Goal: Navigation & Orientation: Find specific page/section

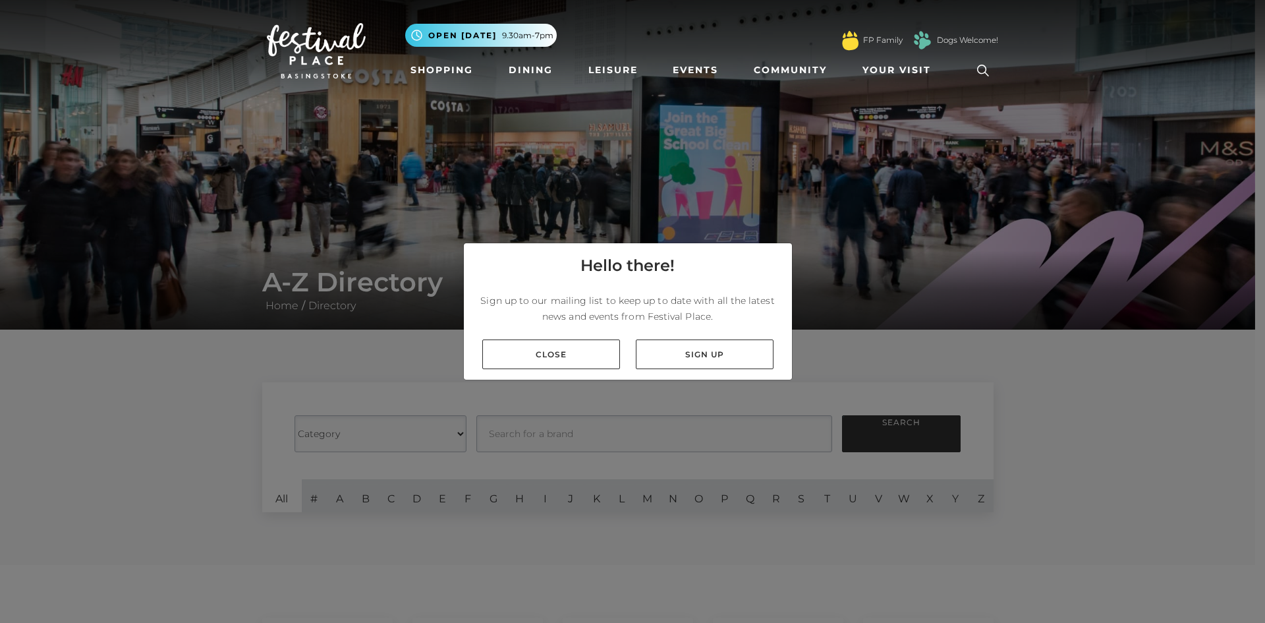
click at [1139, 389] on div "Hello there! Sign up to our mailing list to keep up to date with all the latest…" at bounding box center [632, 311] width 1265 height 623
click at [553, 349] on link "Close" at bounding box center [551, 354] width 138 height 30
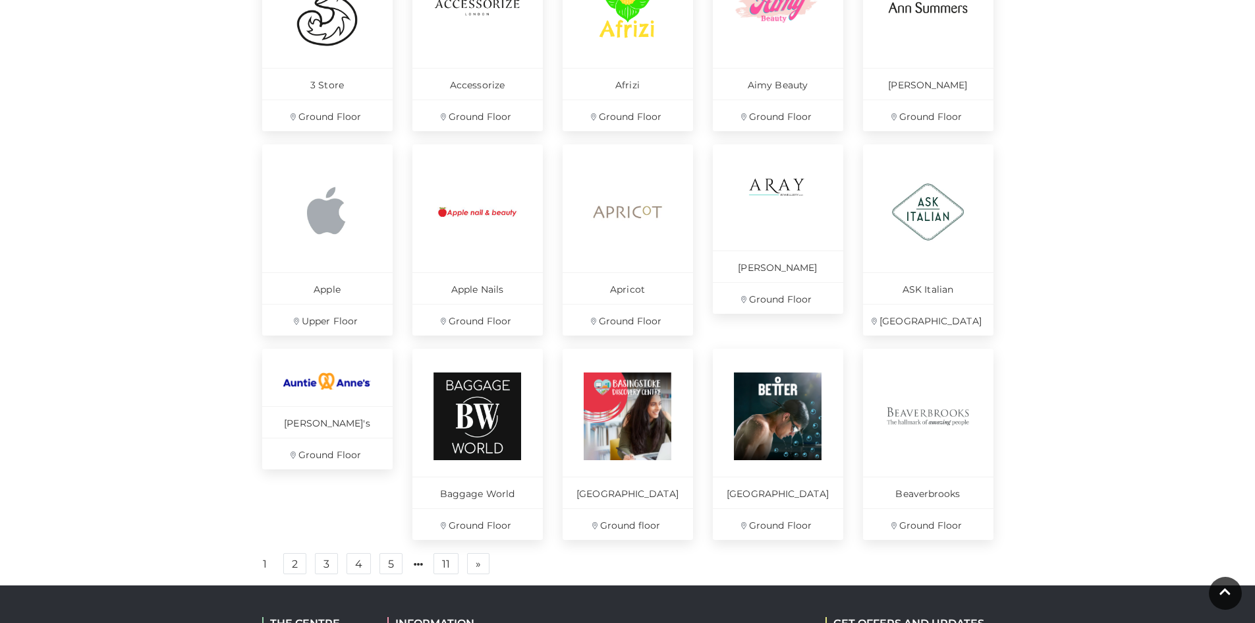
scroll to position [686, 0]
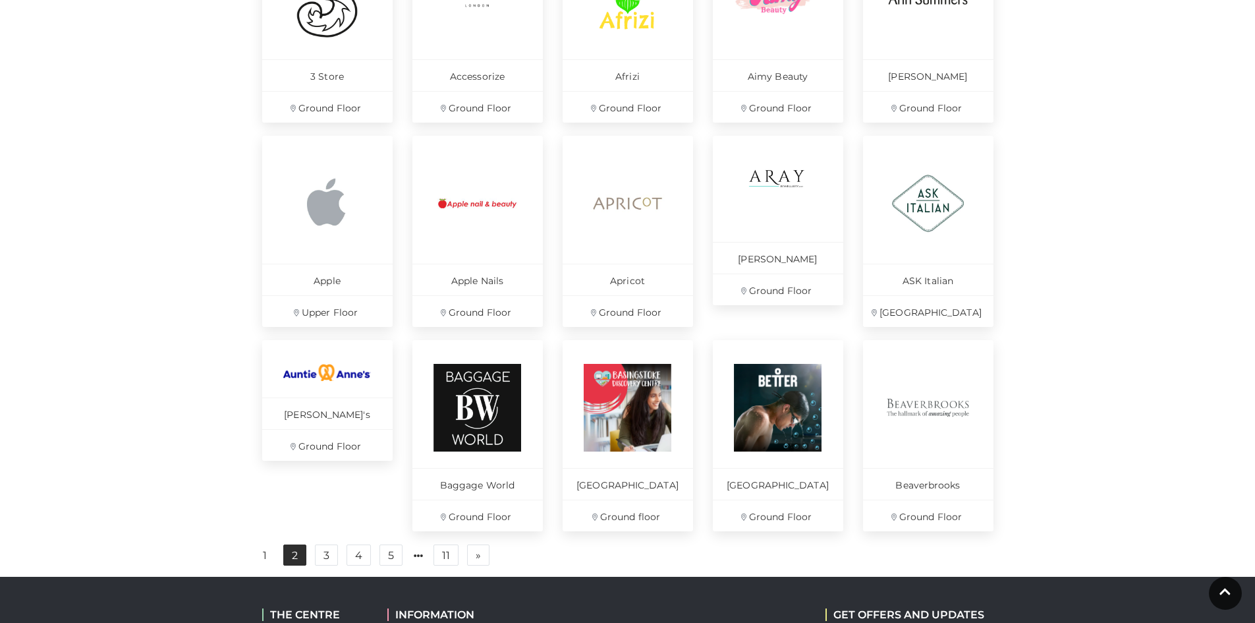
click at [295, 561] on link "2" at bounding box center [294, 554] width 23 height 21
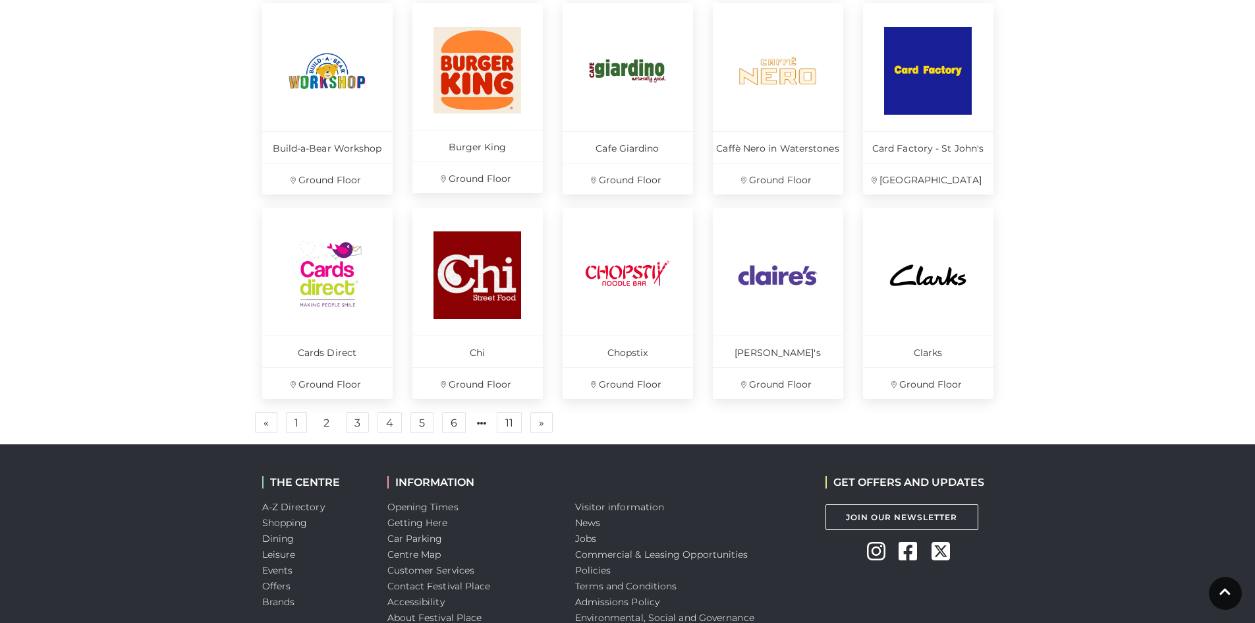
scroll to position [827, 0]
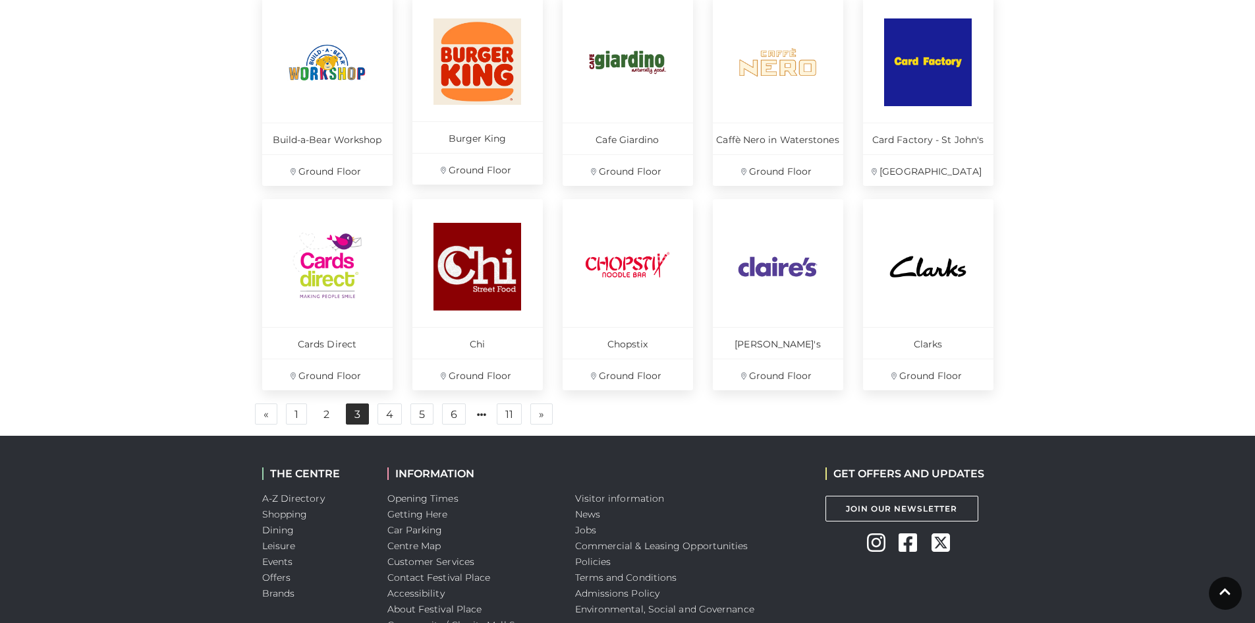
click at [354, 414] on link "3" at bounding box center [357, 413] width 23 height 21
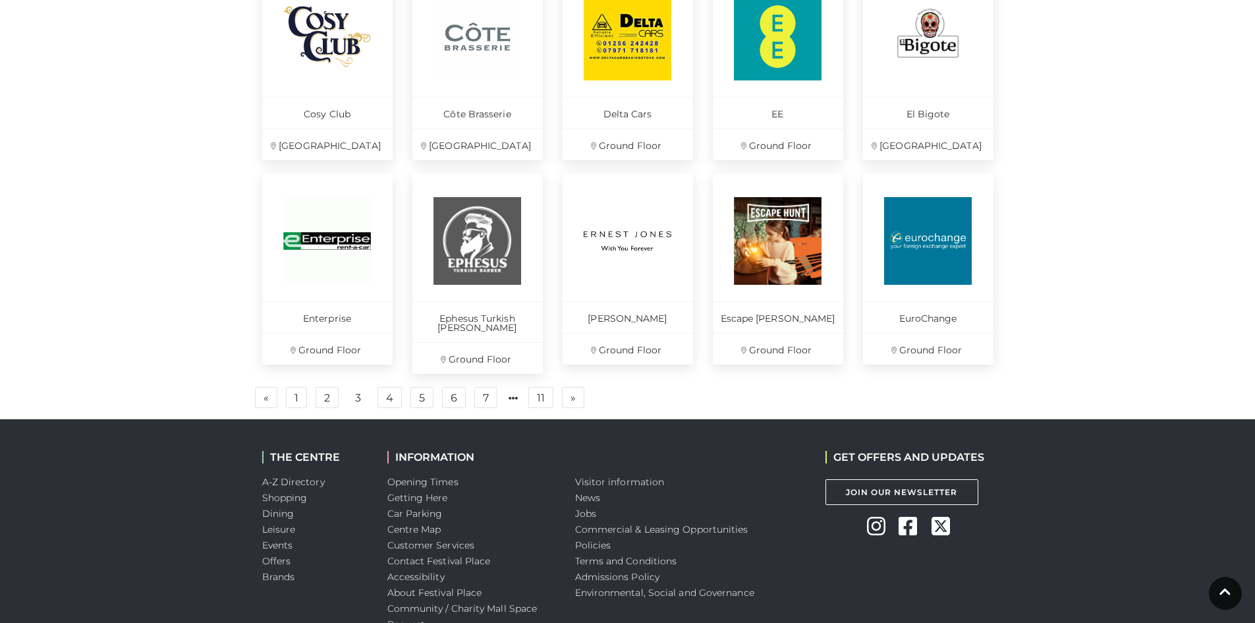
scroll to position [856, 0]
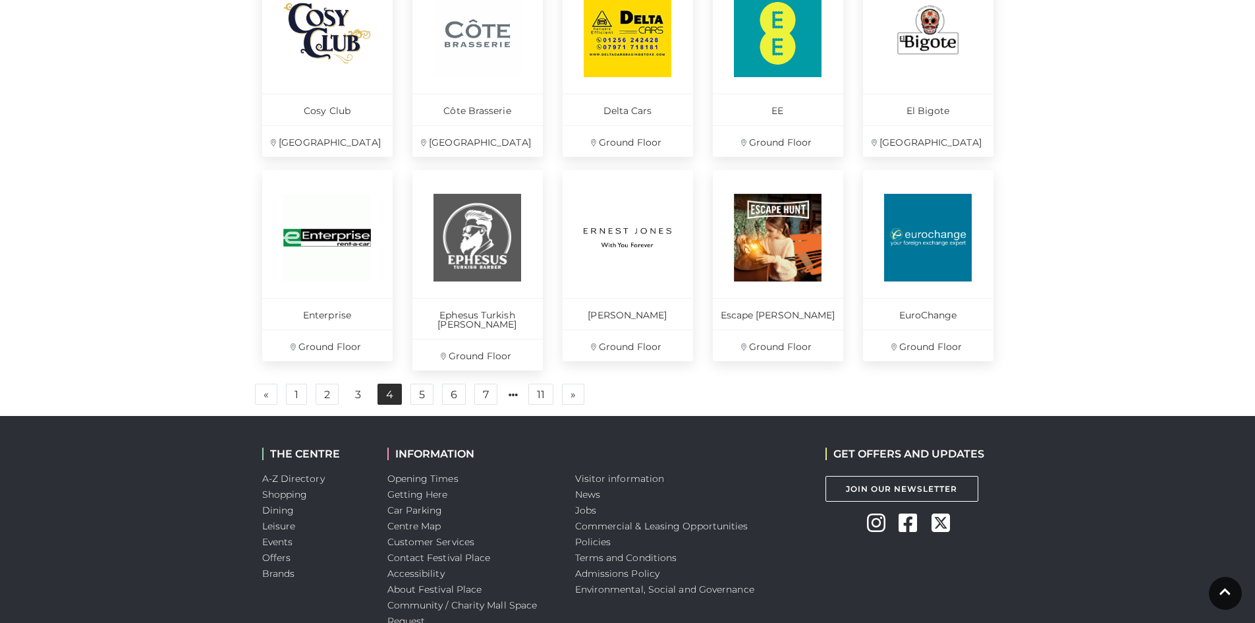
click at [389, 386] on link "4" at bounding box center [390, 393] width 24 height 21
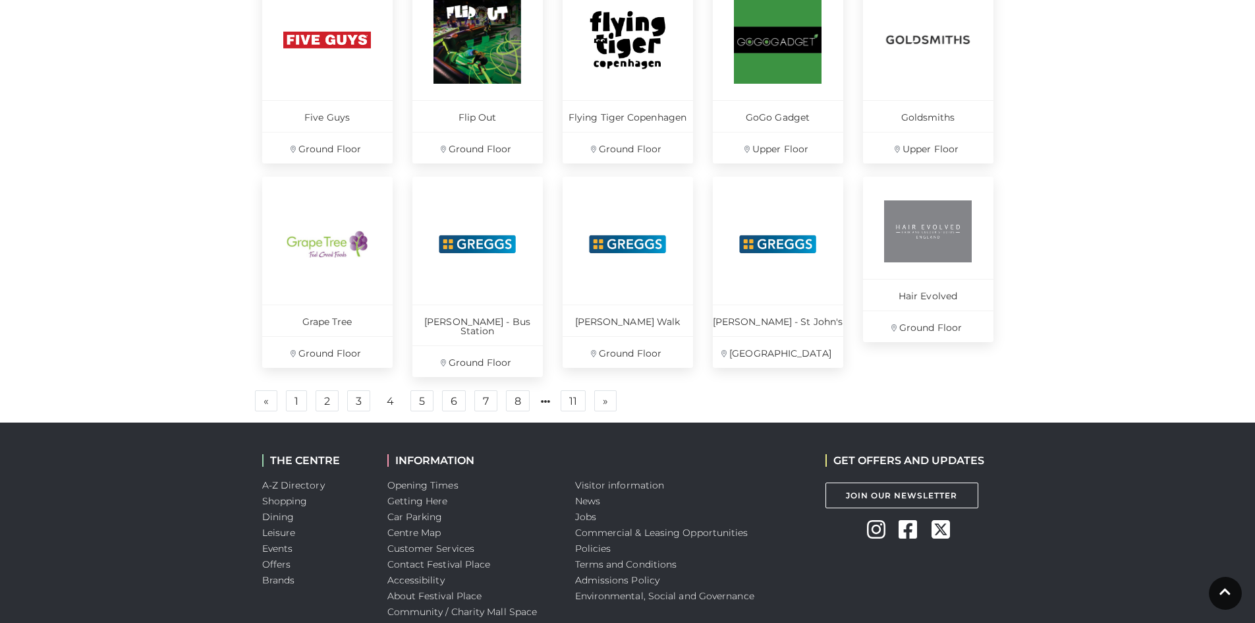
scroll to position [851, 0]
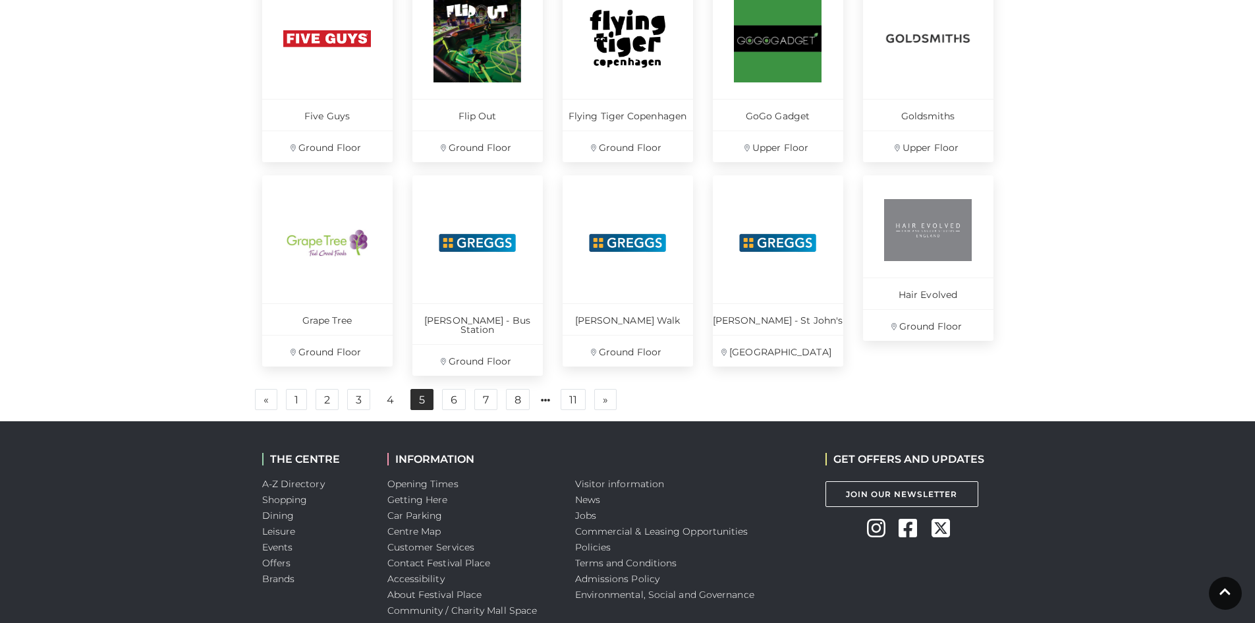
click at [420, 389] on link "5" at bounding box center [422, 399] width 23 height 21
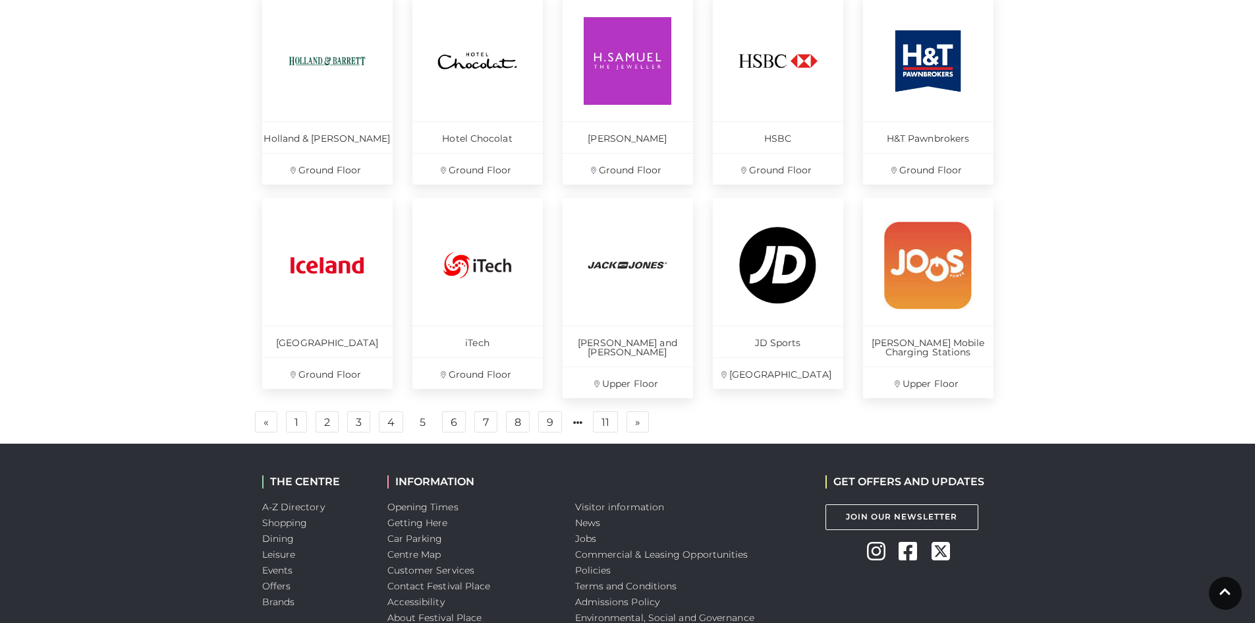
scroll to position [830, 0]
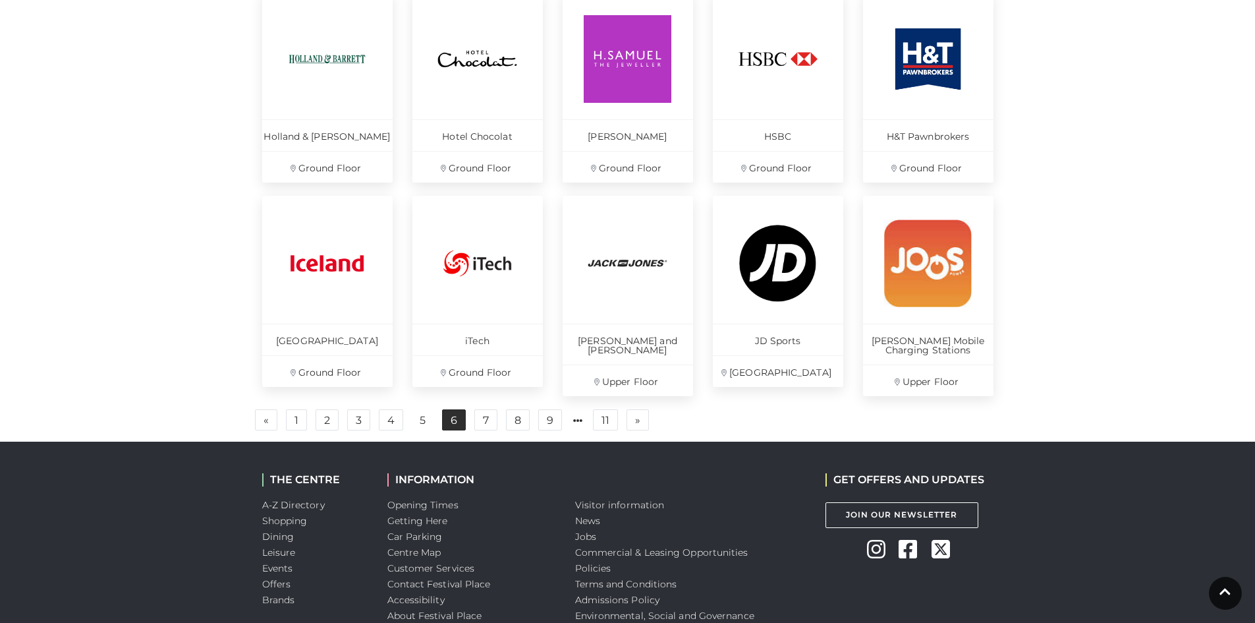
click at [453, 419] on link "6" at bounding box center [454, 419] width 24 height 21
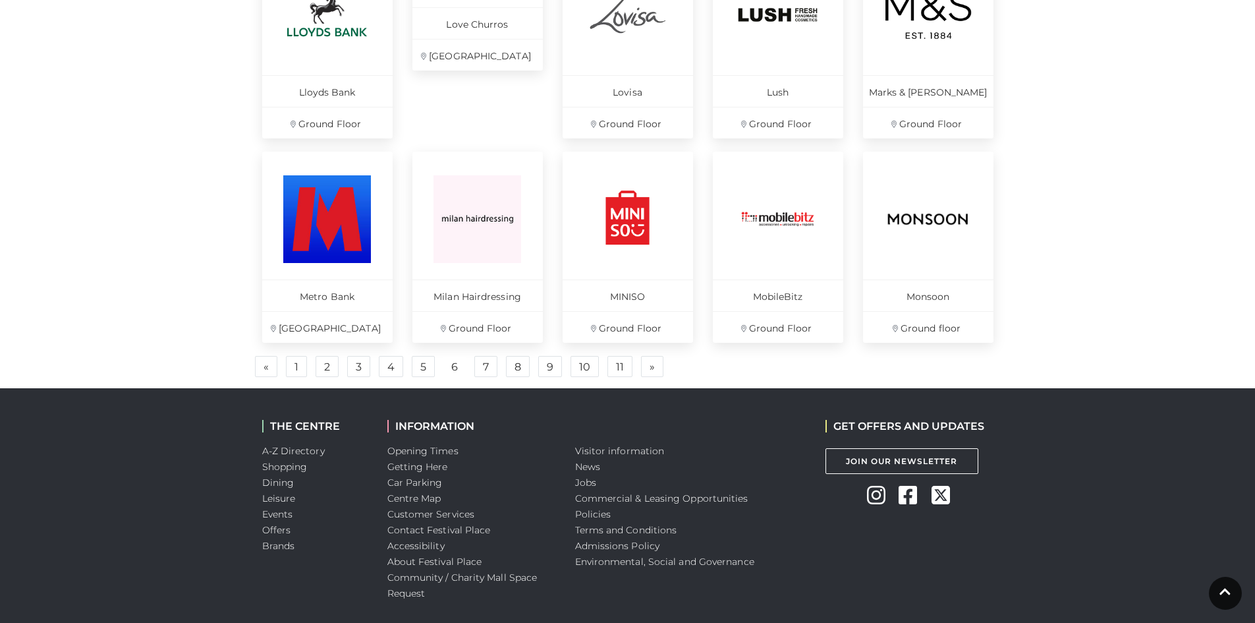
scroll to position [887, 0]
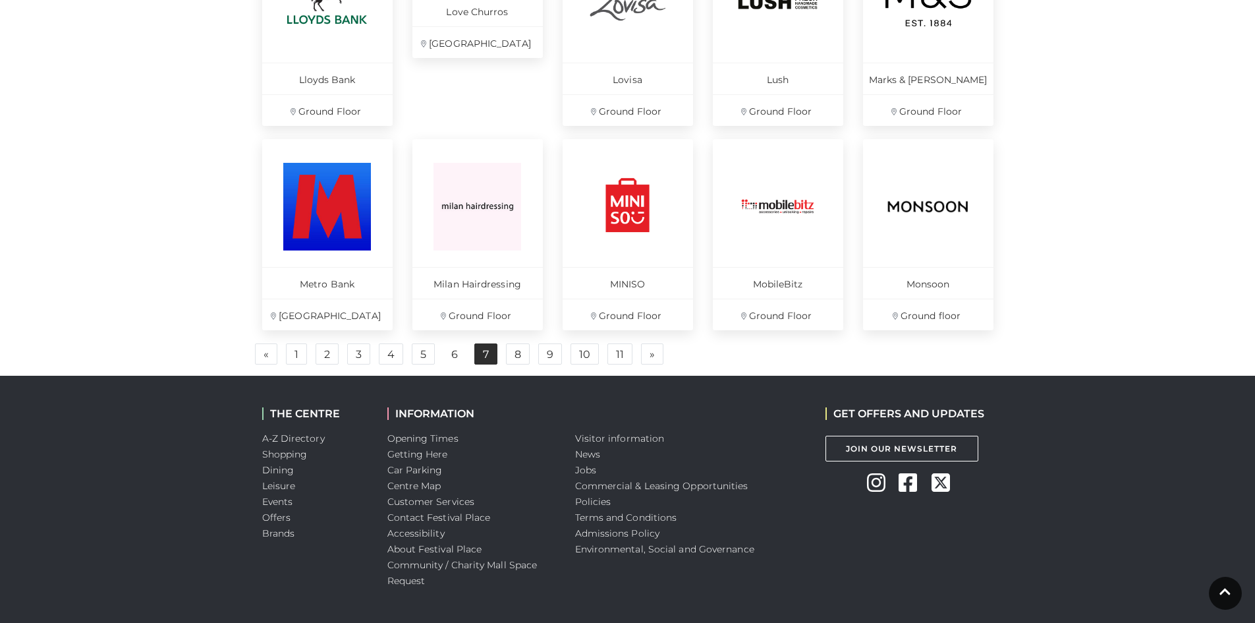
click at [483, 351] on link "7" at bounding box center [485, 353] width 23 height 21
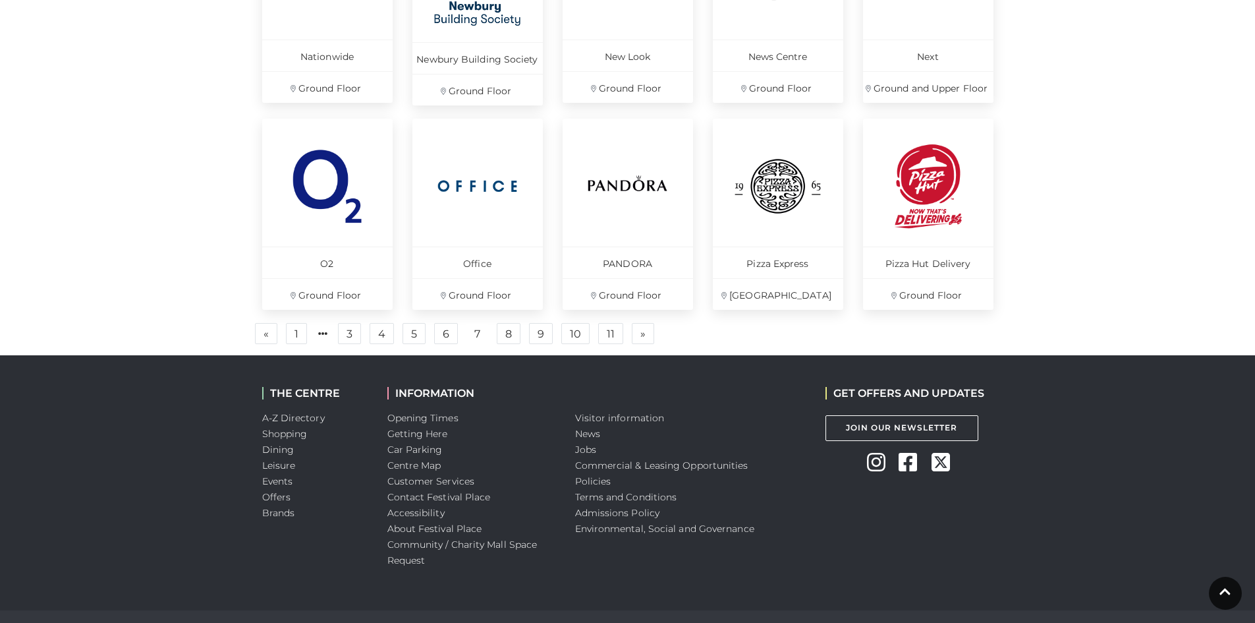
scroll to position [921, 0]
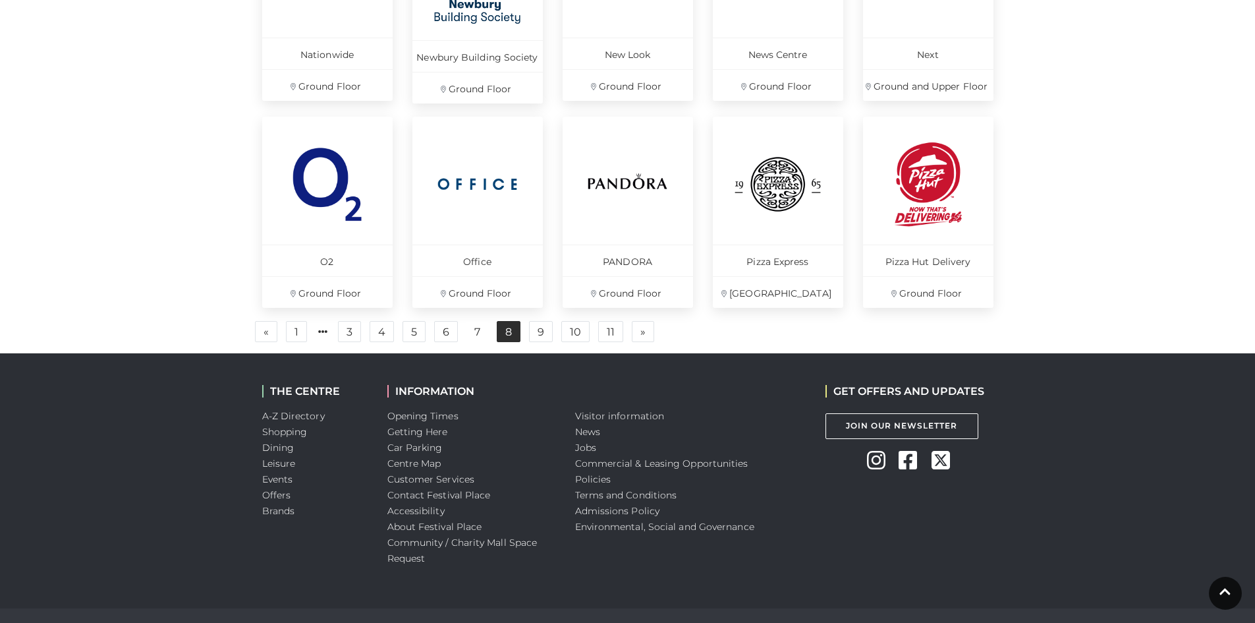
click at [507, 328] on link "8" at bounding box center [509, 331] width 24 height 21
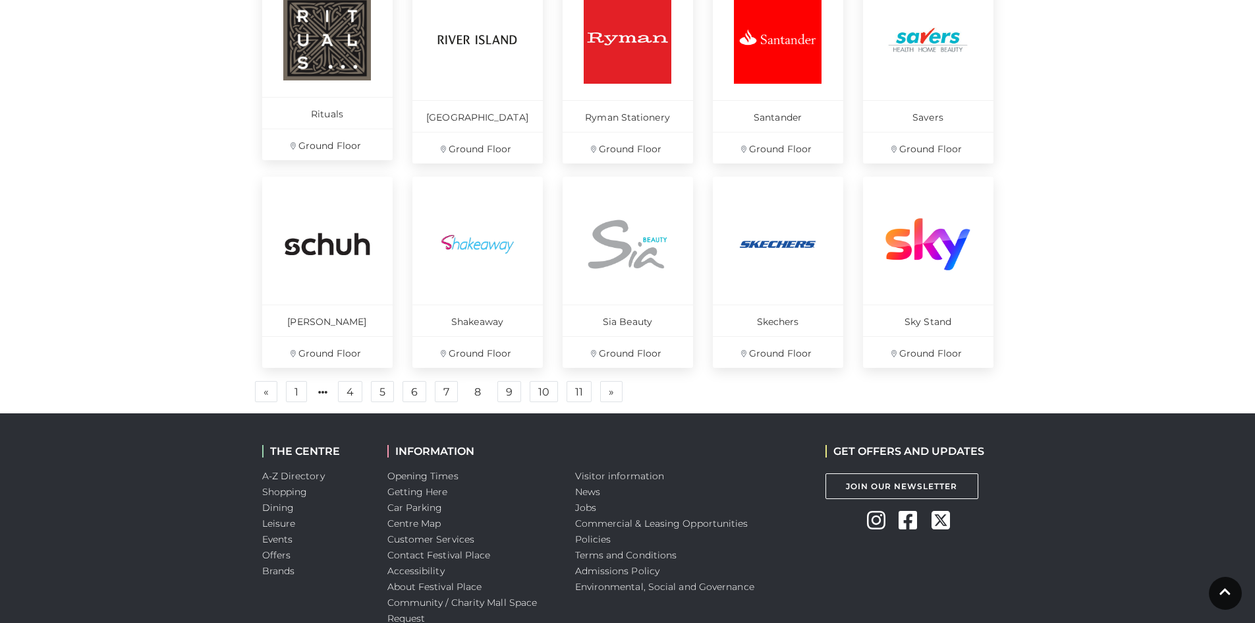
scroll to position [851, 0]
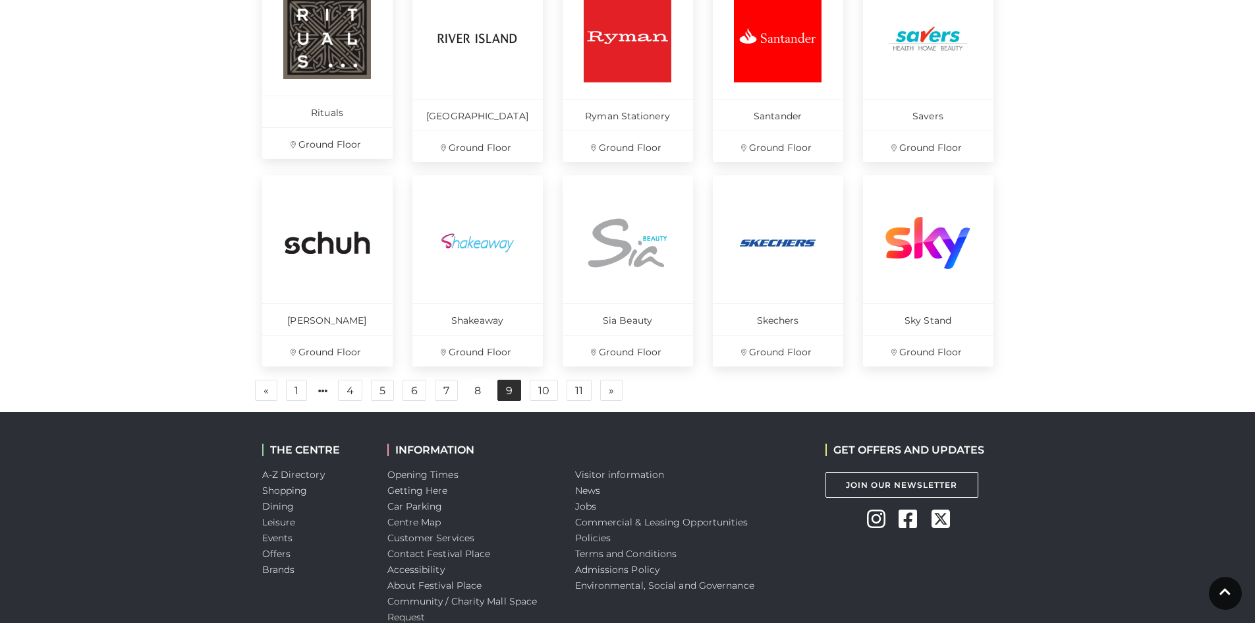
click at [508, 387] on link "9" at bounding box center [509, 390] width 24 height 21
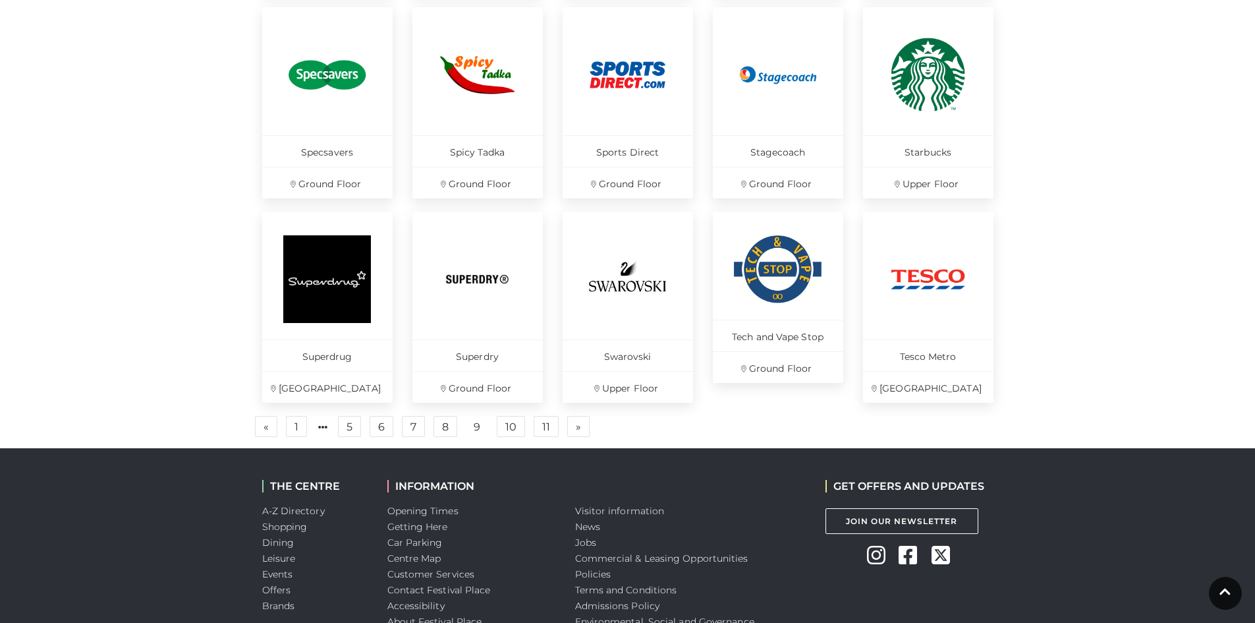
scroll to position [816, 0]
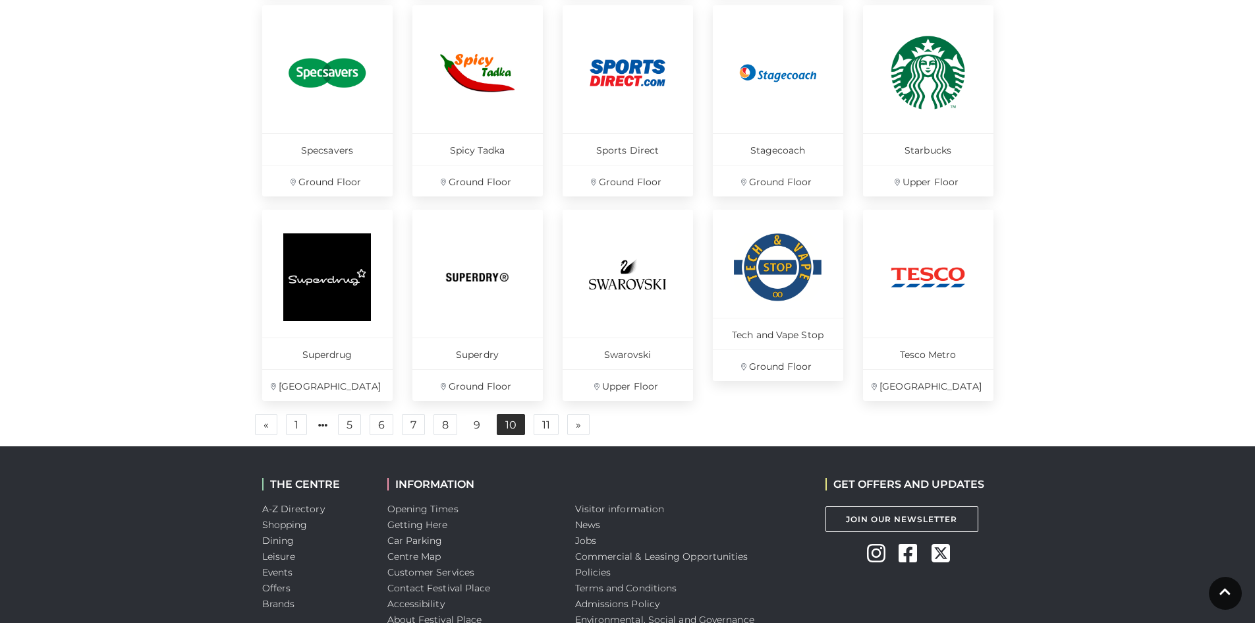
click at [513, 425] on link "10" at bounding box center [511, 424] width 28 height 21
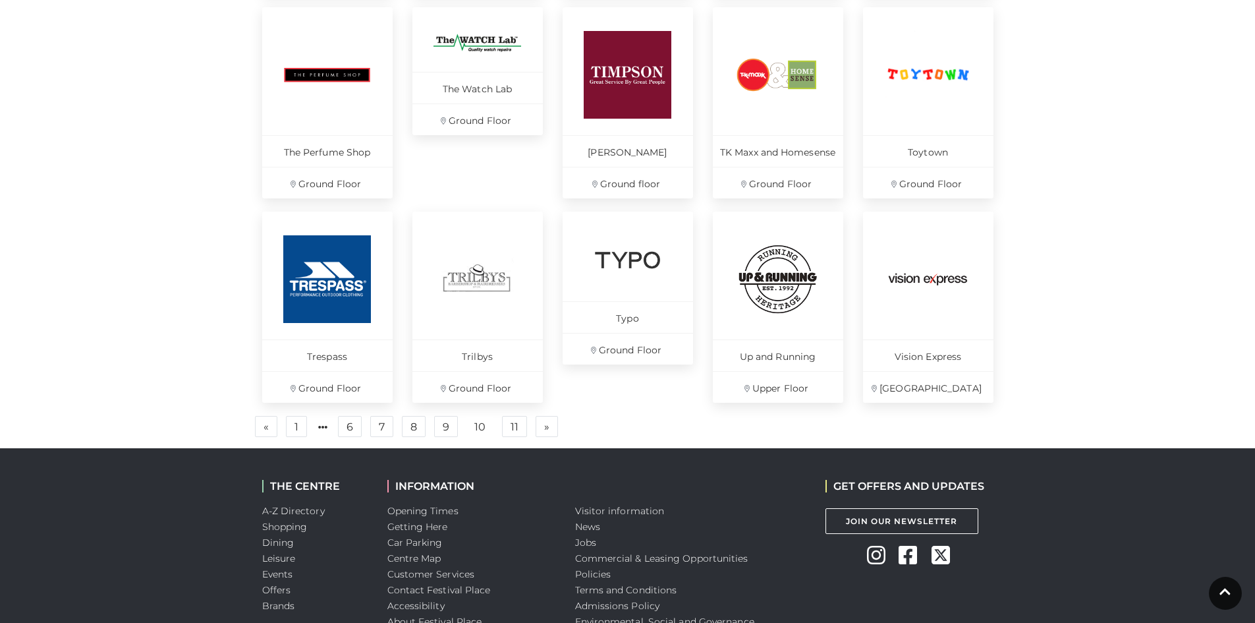
scroll to position [818, 0]
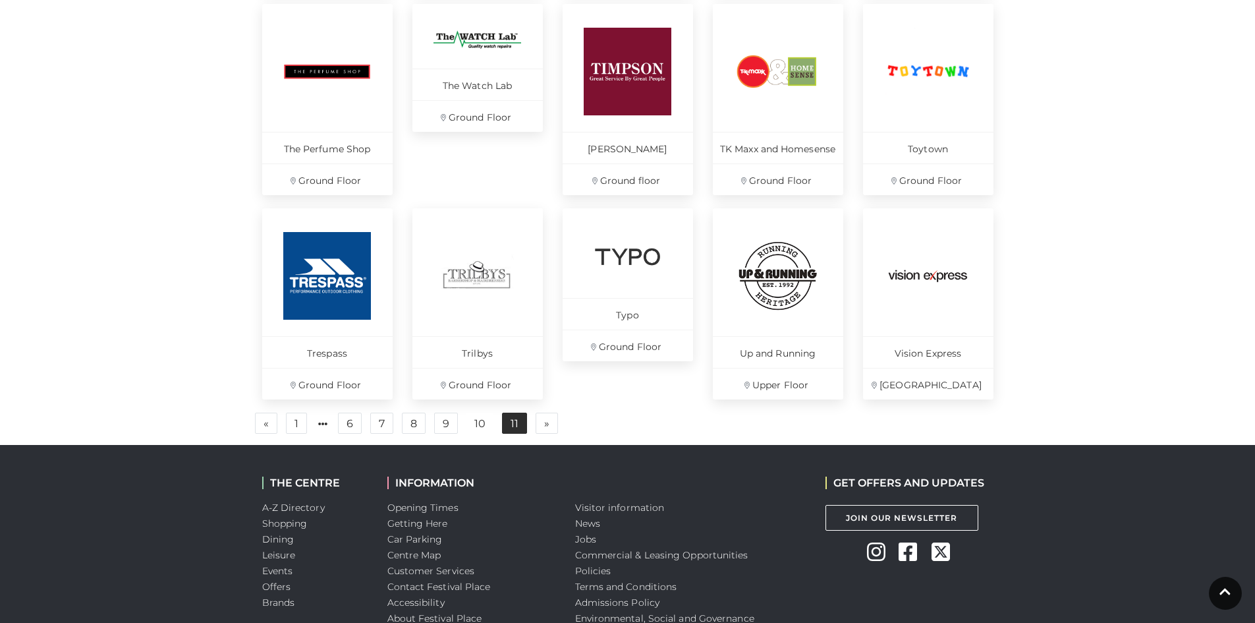
click at [515, 422] on link "11" at bounding box center [514, 422] width 25 height 21
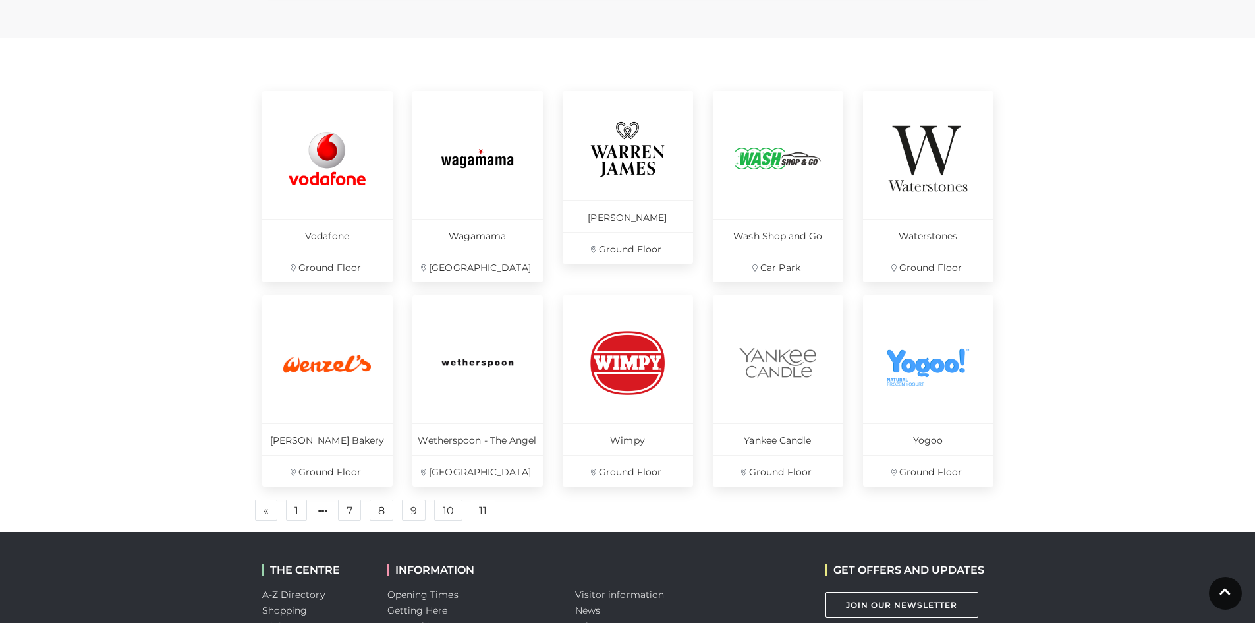
scroll to position [528, 0]
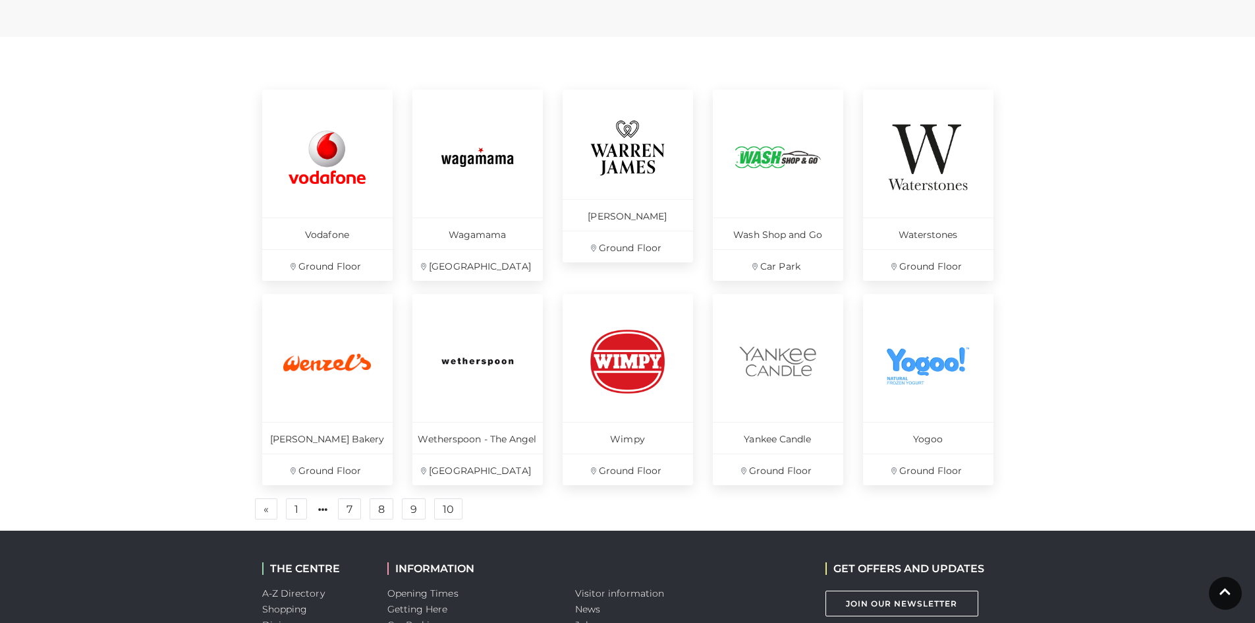
click at [482, 509] on link "11" at bounding box center [483, 509] width 24 height 21
click at [483, 508] on link "11" at bounding box center [483, 509] width 24 height 21
